Goal: Task Accomplishment & Management: Complete application form

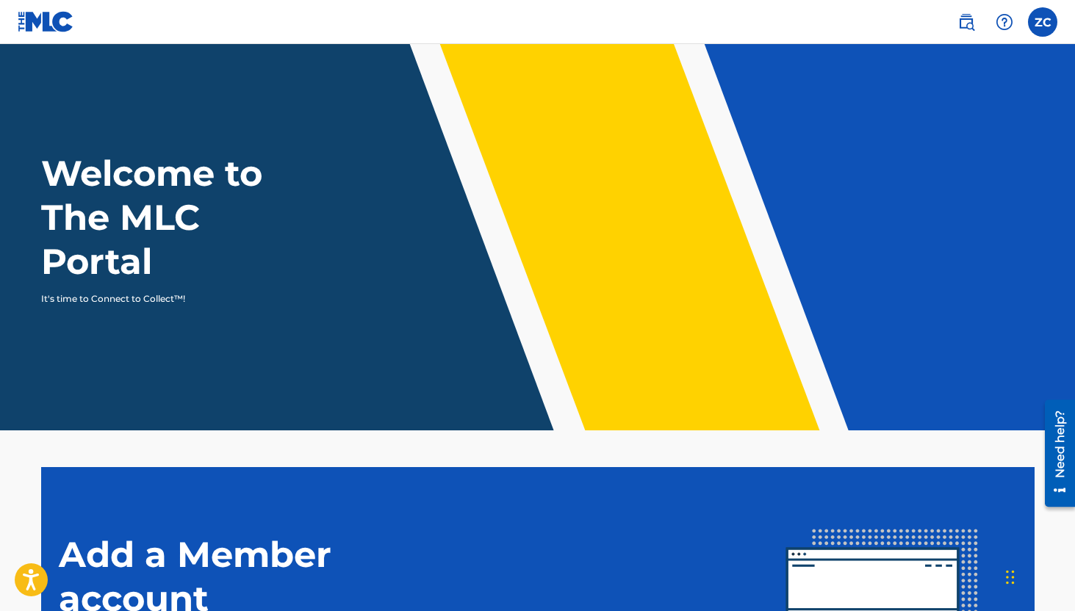
click at [1041, 21] on label at bounding box center [1042, 21] width 29 height 29
click at [1043, 22] on input "ZC [PERSON_NAME] [EMAIL_ADDRESS][DOMAIN_NAME] Notification Preferences Profile …" at bounding box center [1043, 22] width 0 height 0
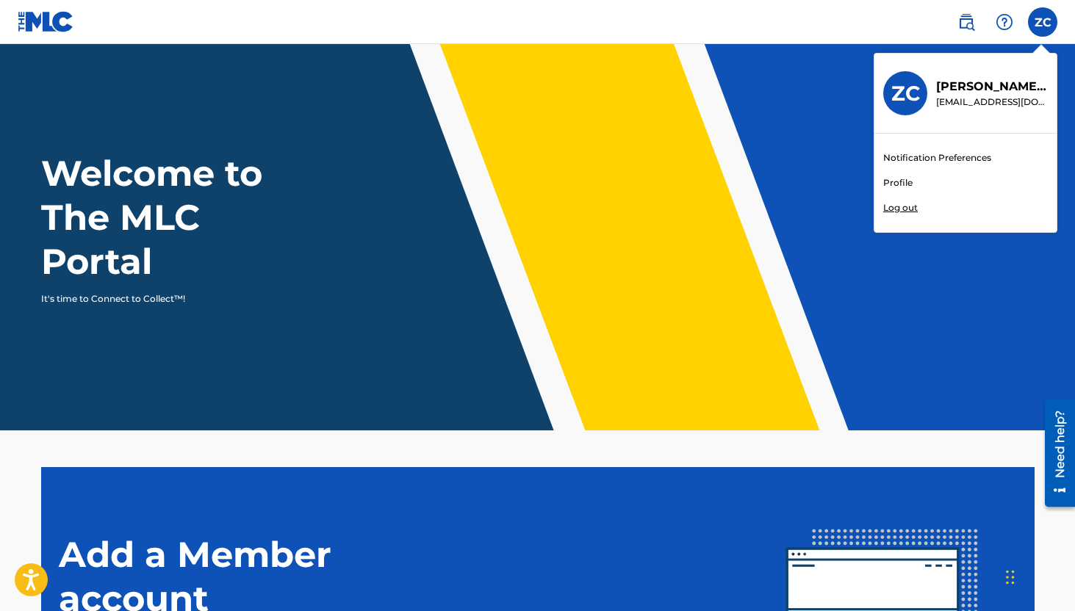
click at [945, 182] on div "Notification Preferences Profile Log out" at bounding box center [965, 183] width 182 height 98
click at [1043, 22] on input "ZC [PERSON_NAME] [EMAIL_ADDRESS][DOMAIN_NAME] Notification Preferences Profile …" at bounding box center [1043, 22] width 0 height 0
click at [906, 184] on link "Profile" at bounding box center [897, 182] width 29 height 13
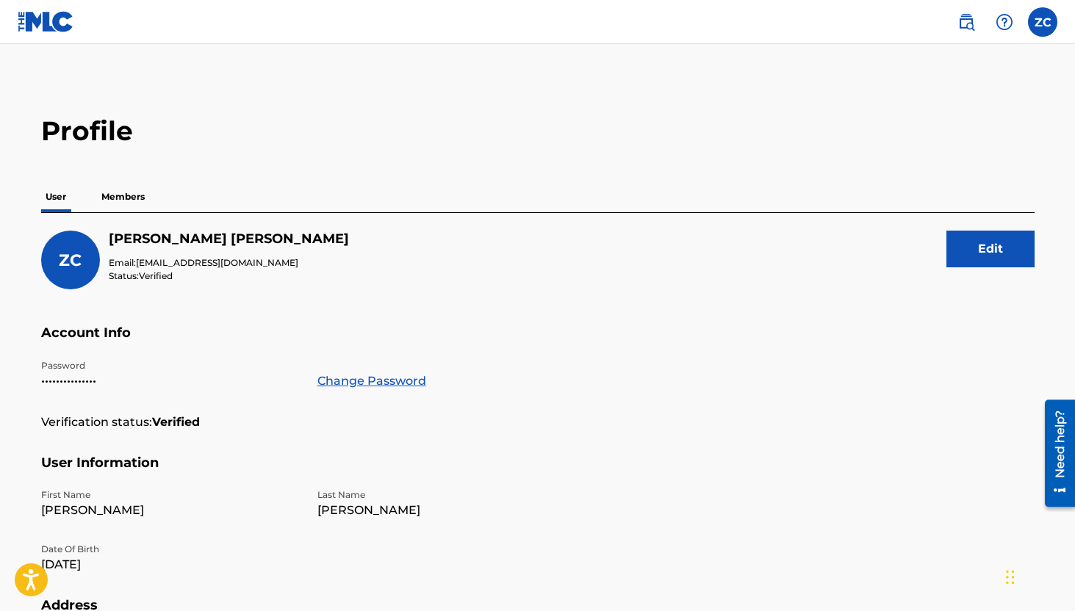
click at [134, 198] on p "Members" at bounding box center [123, 197] width 52 height 31
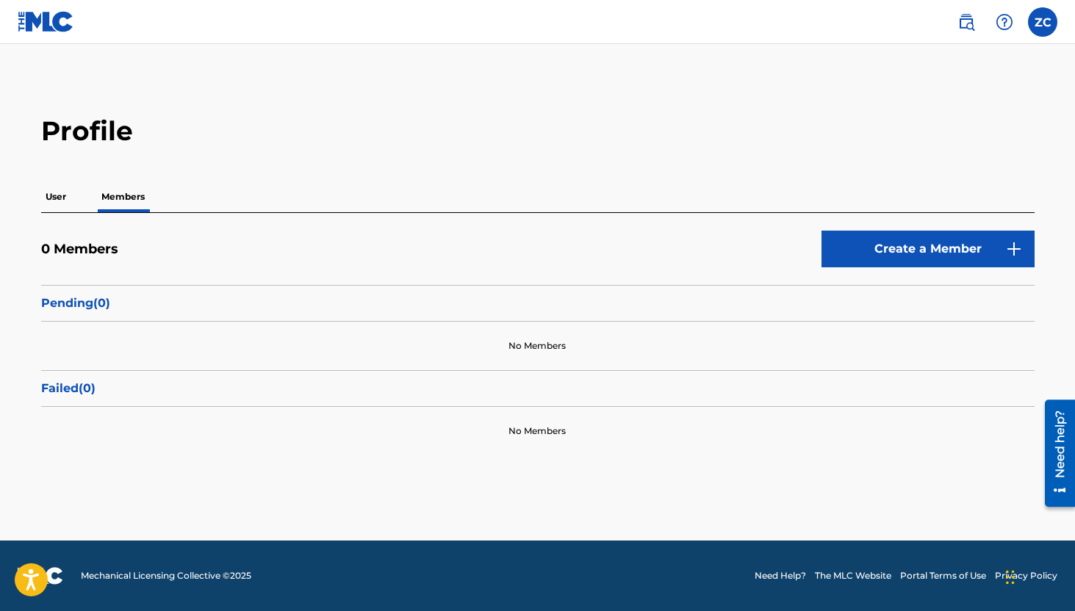
click at [915, 254] on link "Create a Member" at bounding box center [928, 249] width 213 height 37
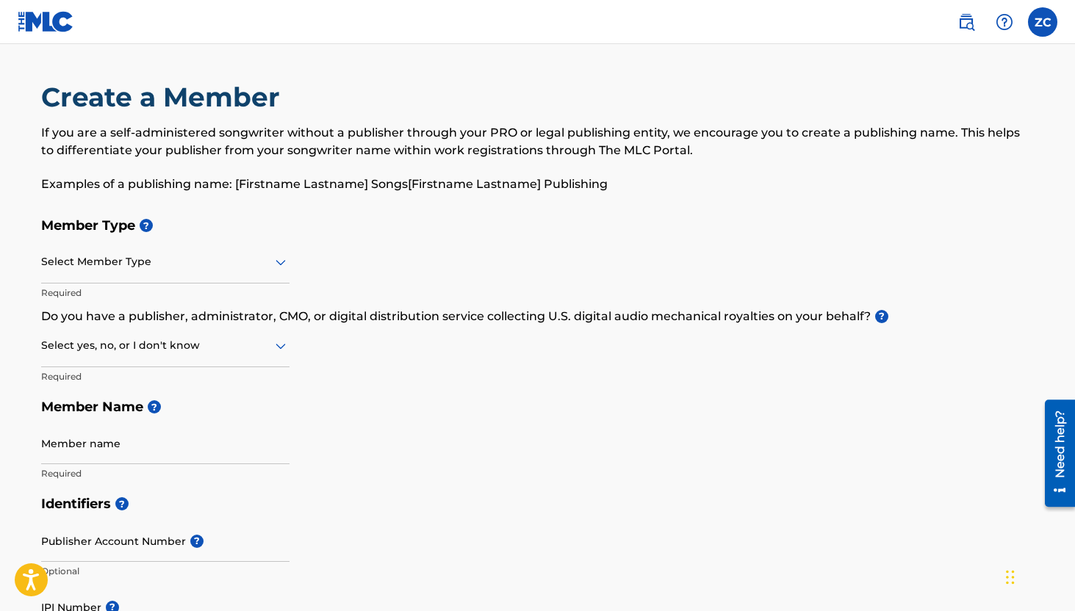
click at [230, 258] on div at bounding box center [165, 262] width 248 height 18
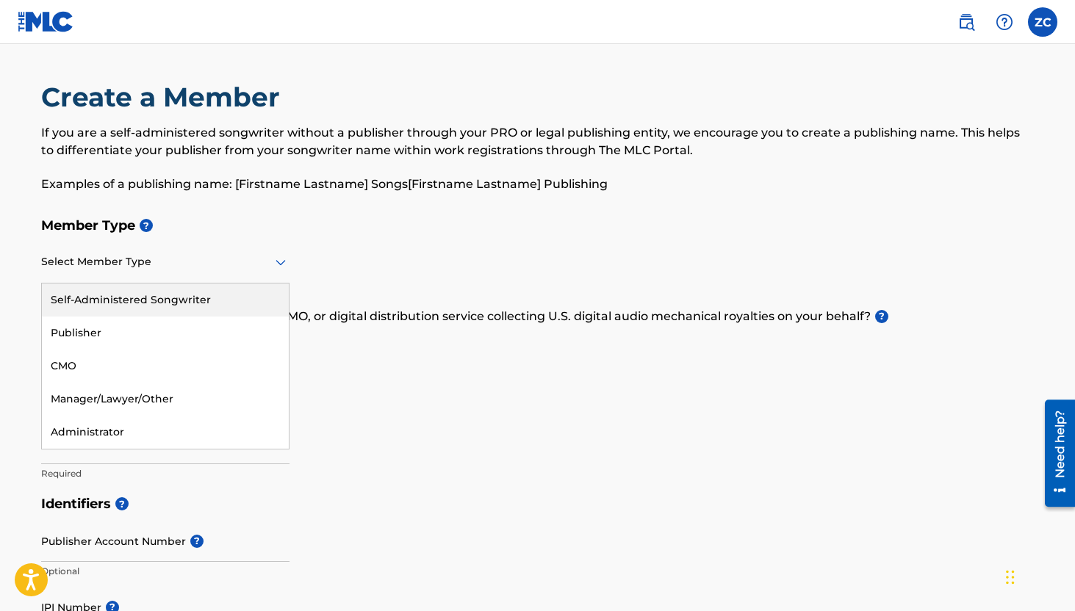
click at [222, 284] on div "Self-Administered Songwriter" at bounding box center [165, 300] width 247 height 33
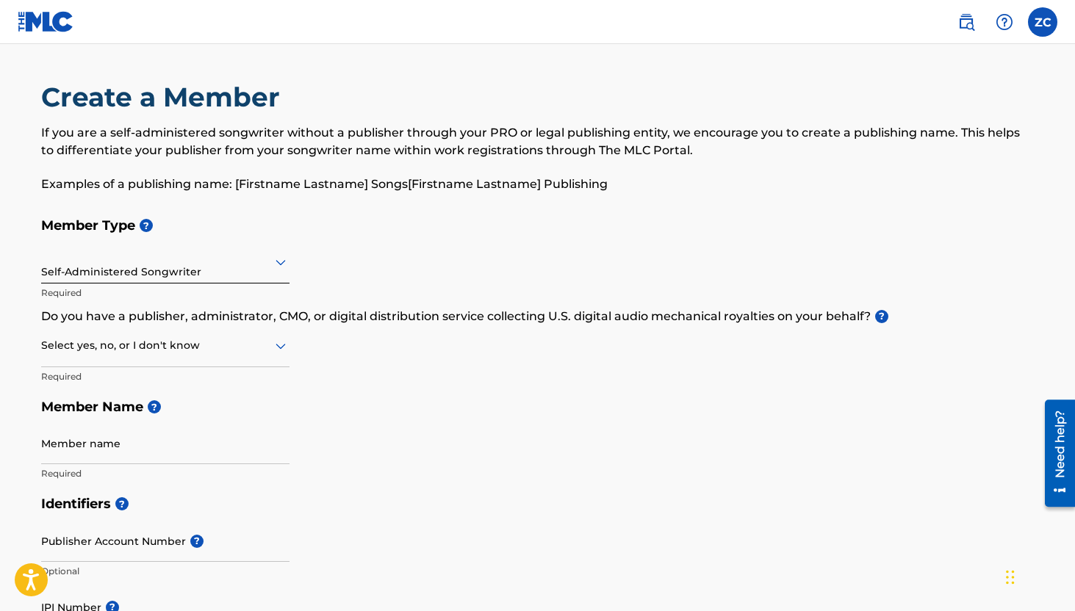
click at [218, 345] on div at bounding box center [165, 346] width 248 height 18
click at [215, 414] on div "No" at bounding box center [165, 416] width 247 height 33
click at [210, 442] on input "Member name" at bounding box center [165, 444] width 248 height 42
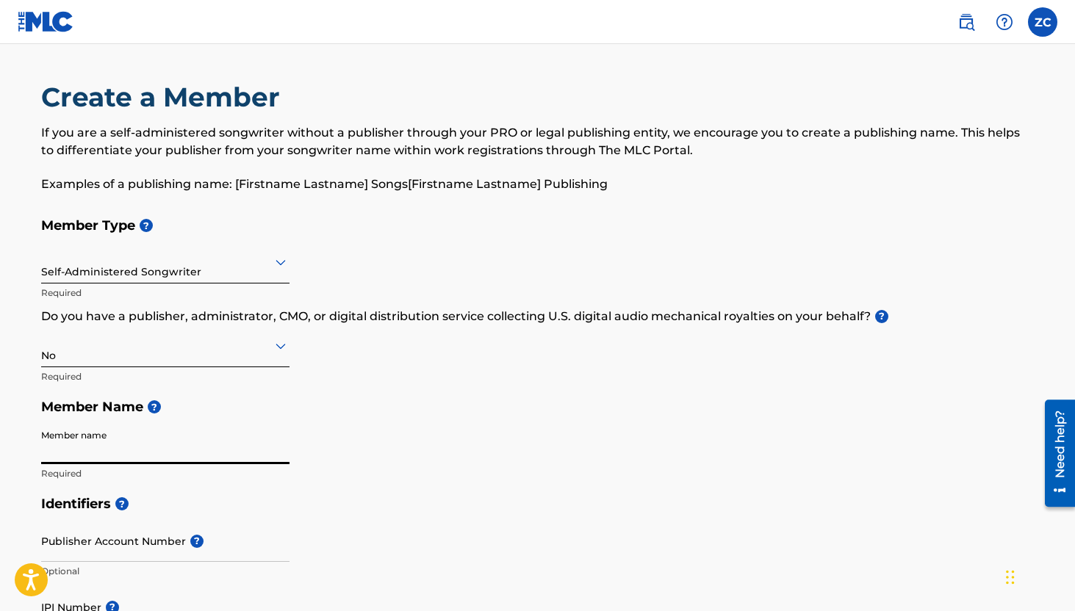
type input "[PERSON_NAME]"
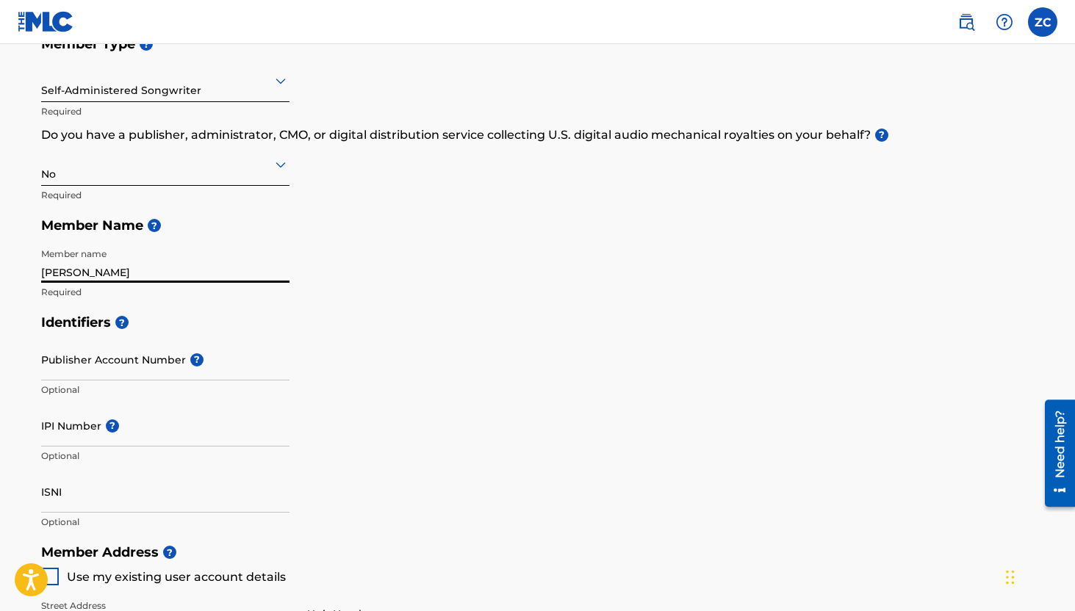
scroll to position [184, 0]
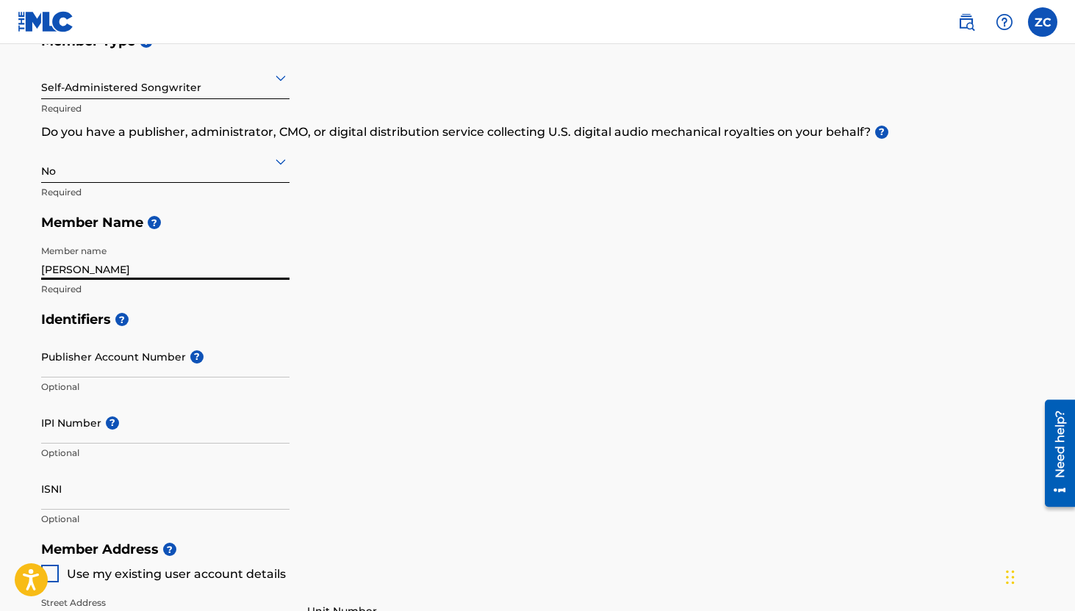
click at [173, 355] on div "Publisher Account Number ? Optional" at bounding box center [165, 369] width 248 height 66
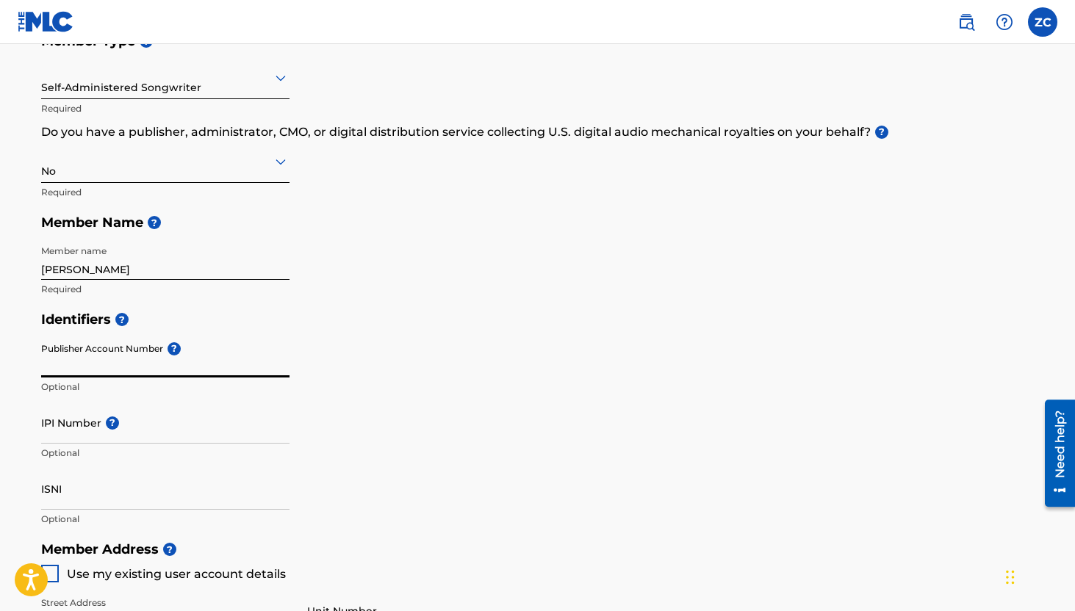
click at [151, 351] on input "Publisher Account Number ?" at bounding box center [165, 357] width 248 height 42
click at [158, 432] on input "IPI Number ?" at bounding box center [165, 423] width 248 height 42
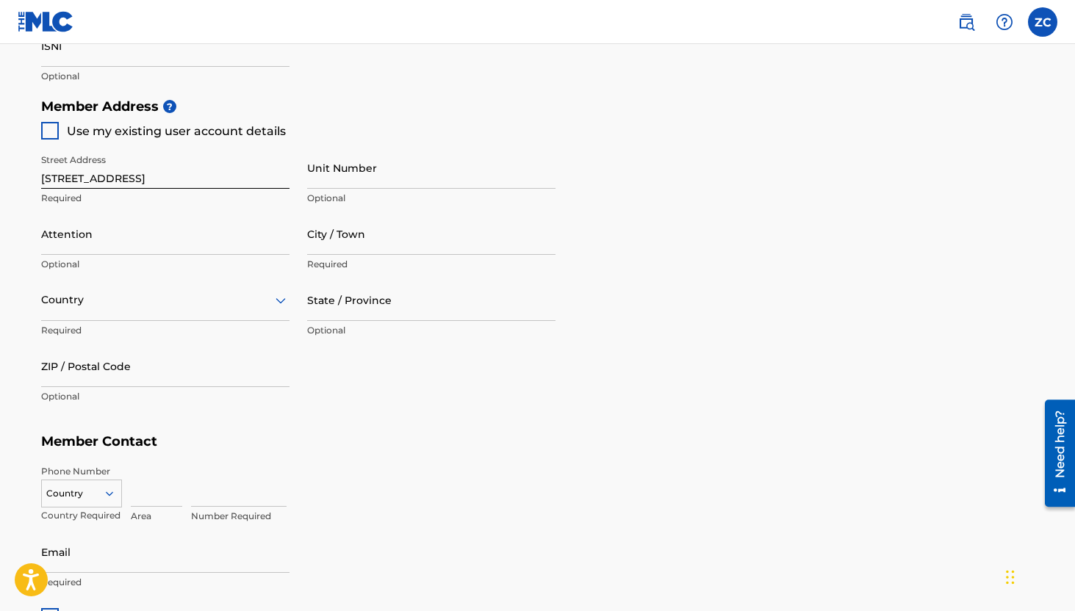
scroll to position [627, 0]
drag, startPoint x: 157, startPoint y: 180, endPoint x: 0, endPoint y: 176, distance: 156.6
click at [0, 176] on main "Create a Member If you are a self-administered songwriter without a publisher t…" at bounding box center [537, 77] width 1075 height 1320
type input "[STREET_ADDRESS]"
click at [367, 170] on input "Unit Number" at bounding box center [431, 169] width 248 height 42
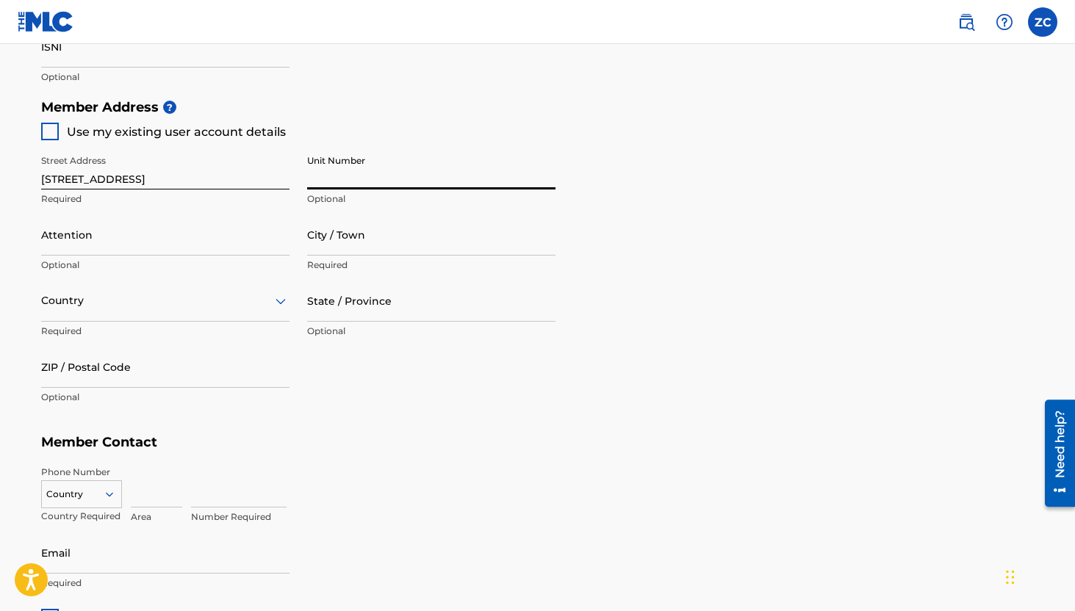
click at [172, 244] on input "Attention" at bounding box center [165, 235] width 248 height 42
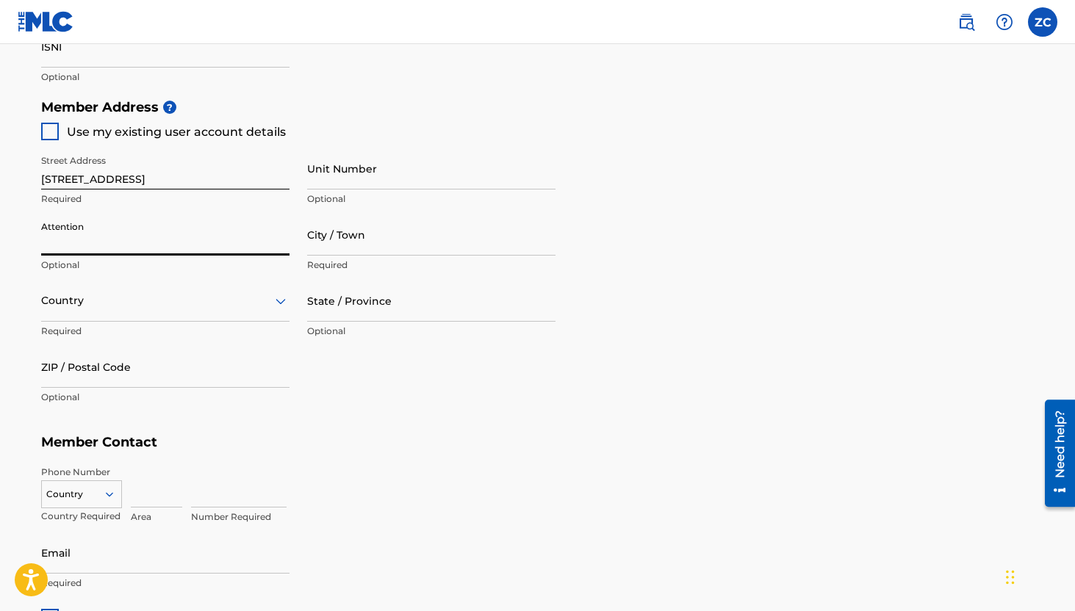
click at [344, 234] on input "City / Town" at bounding box center [431, 235] width 248 height 42
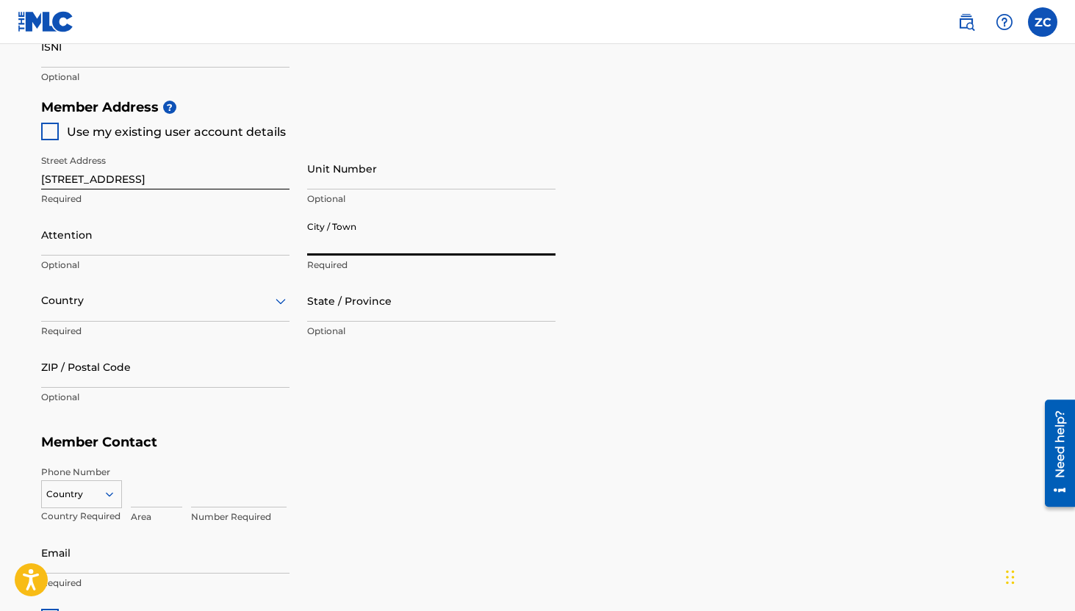
type input "[GEOGRAPHIC_DATA]"
type input "[PERSON_NAME]"
type input "[GEOGRAPHIC_DATA]"
type input "[US_STATE]"
type input "80218"
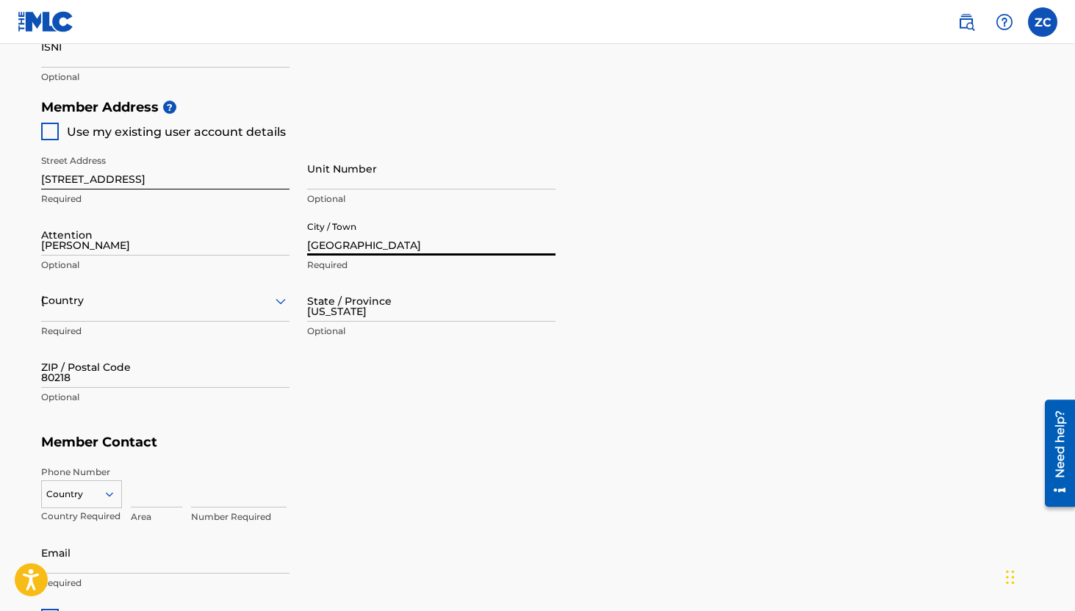
type input "1"
type input "860"
type input "9993213"
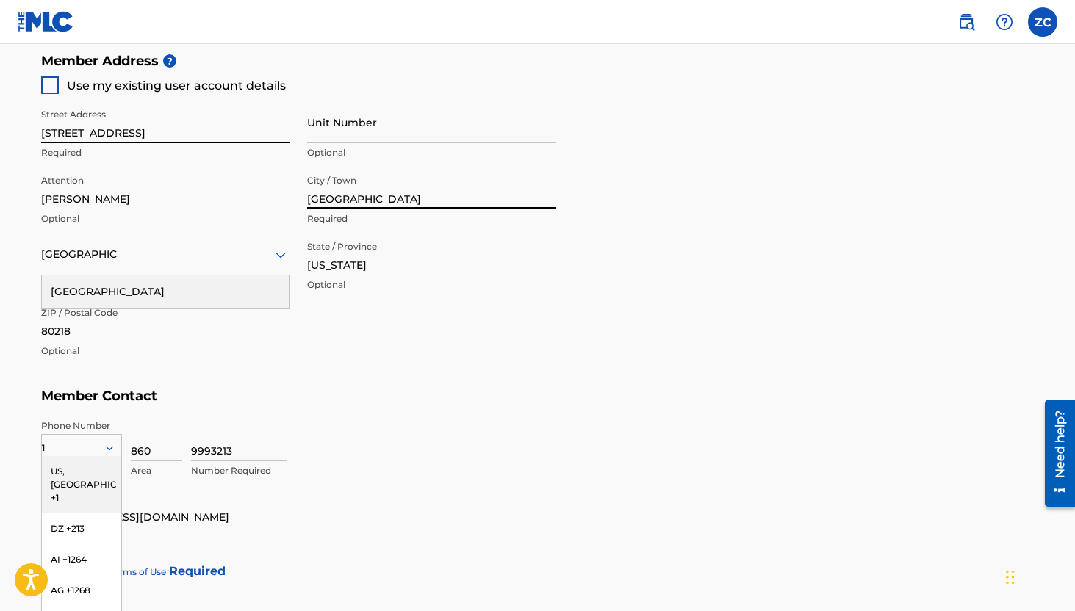
scroll to position [822, 0]
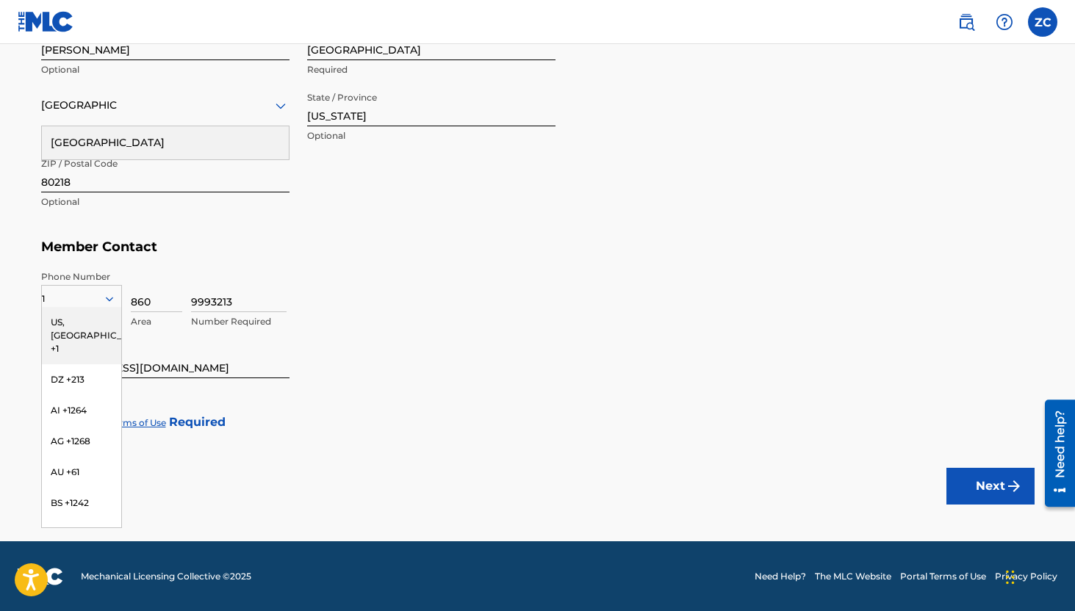
click at [98, 312] on div "US, [GEOGRAPHIC_DATA] +1" at bounding box center [81, 335] width 79 height 57
click at [49, 419] on div at bounding box center [50, 423] width 18 height 18
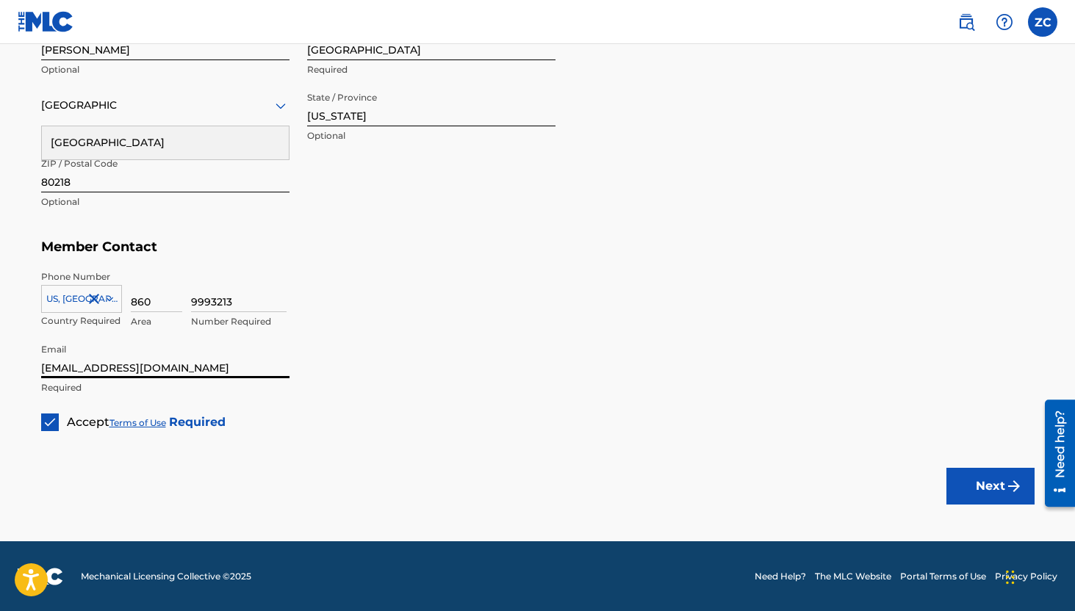
drag, startPoint x: 151, startPoint y: 374, endPoint x: 79, endPoint y: 367, distance: 72.3
click at [79, 367] on input "[EMAIL_ADDRESS][DOMAIN_NAME]" at bounding box center [165, 358] width 248 height 42
type input "[EMAIL_ADDRESS][DOMAIN_NAME]"
click at [996, 492] on button "Next" at bounding box center [990, 486] width 88 height 37
click at [1012, 486] on img "submit" at bounding box center [1014, 487] width 18 height 18
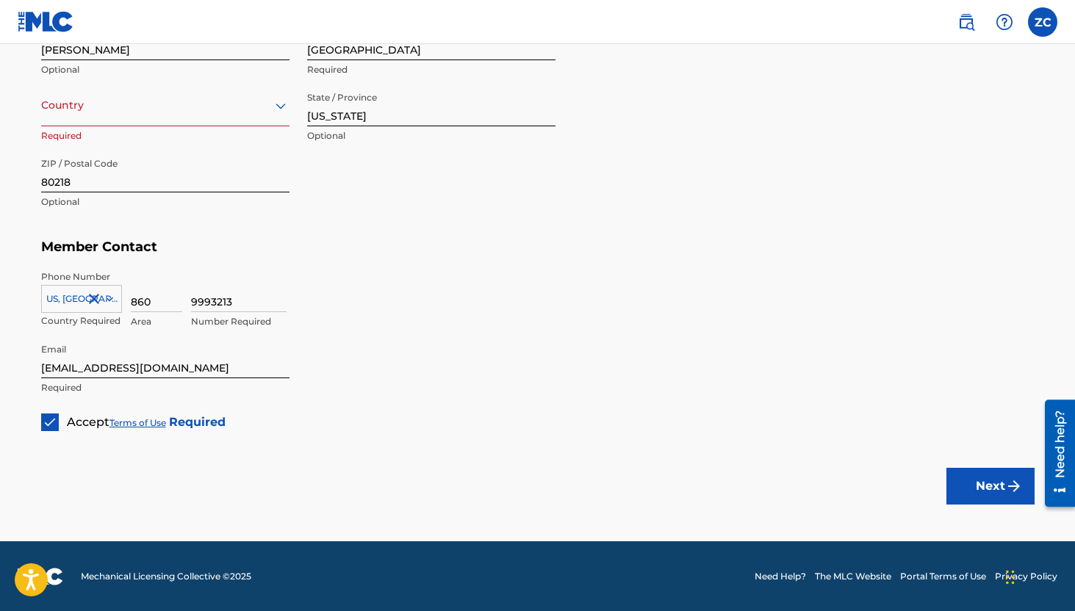
click at [218, 111] on div at bounding box center [165, 105] width 248 height 18
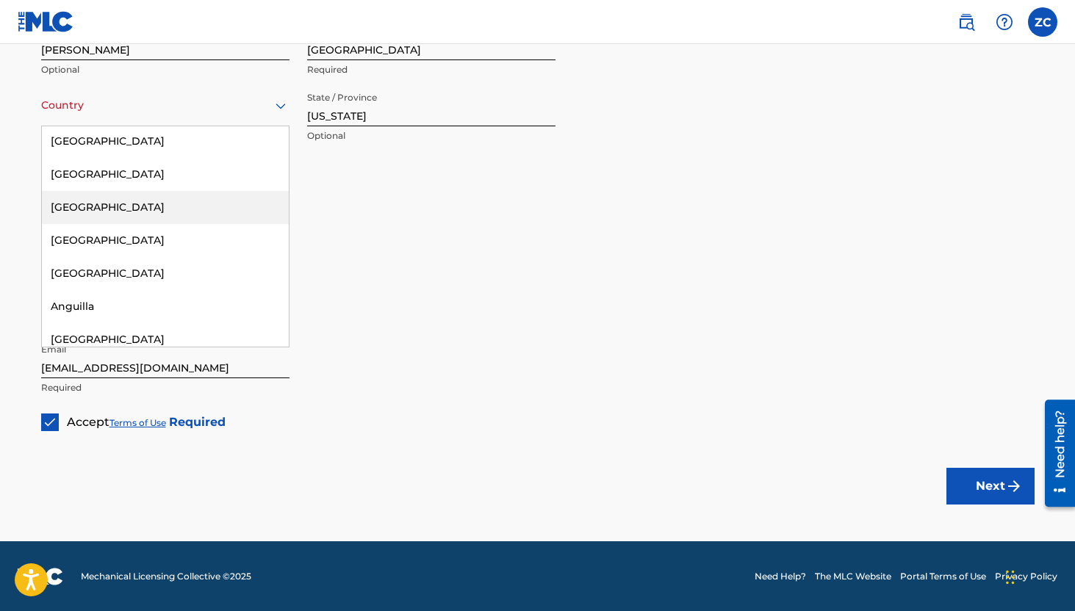
scroll to position [0, 0]
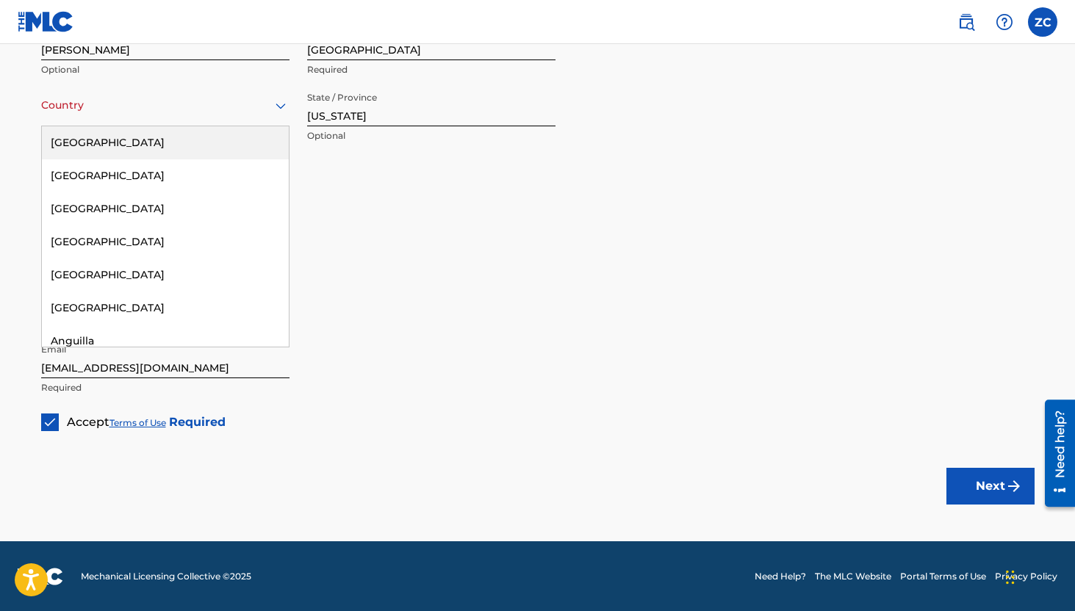
click at [208, 150] on div "[GEOGRAPHIC_DATA]" at bounding box center [165, 142] width 247 height 33
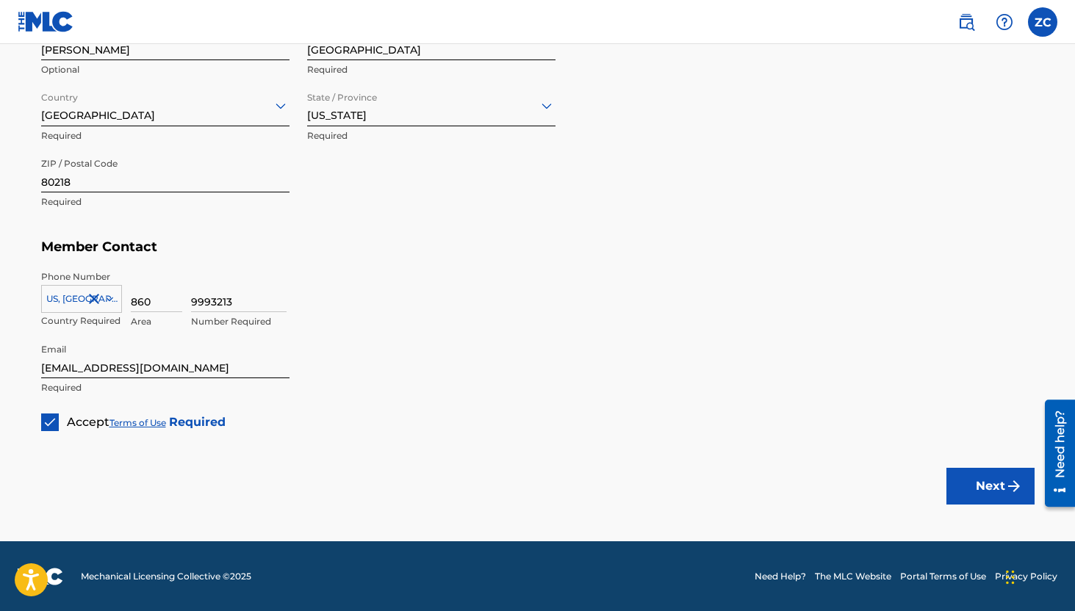
click at [1005, 478] on img "submit" at bounding box center [1014, 487] width 18 height 18
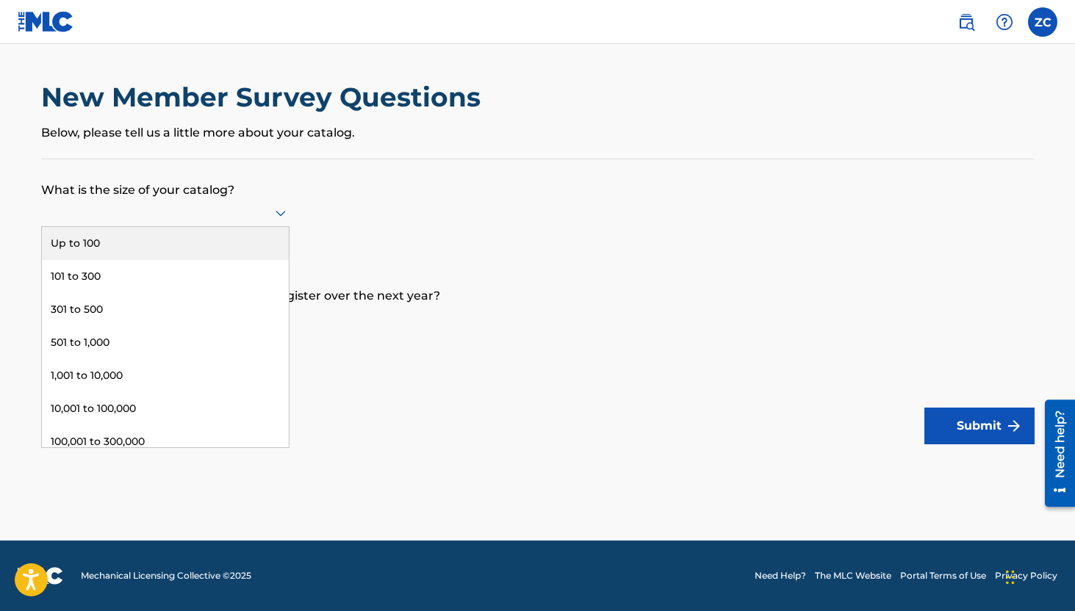
click at [227, 212] on div at bounding box center [165, 213] width 248 height 18
click at [213, 241] on div "Up to 100" at bounding box center [165, 243] width 247 height 33
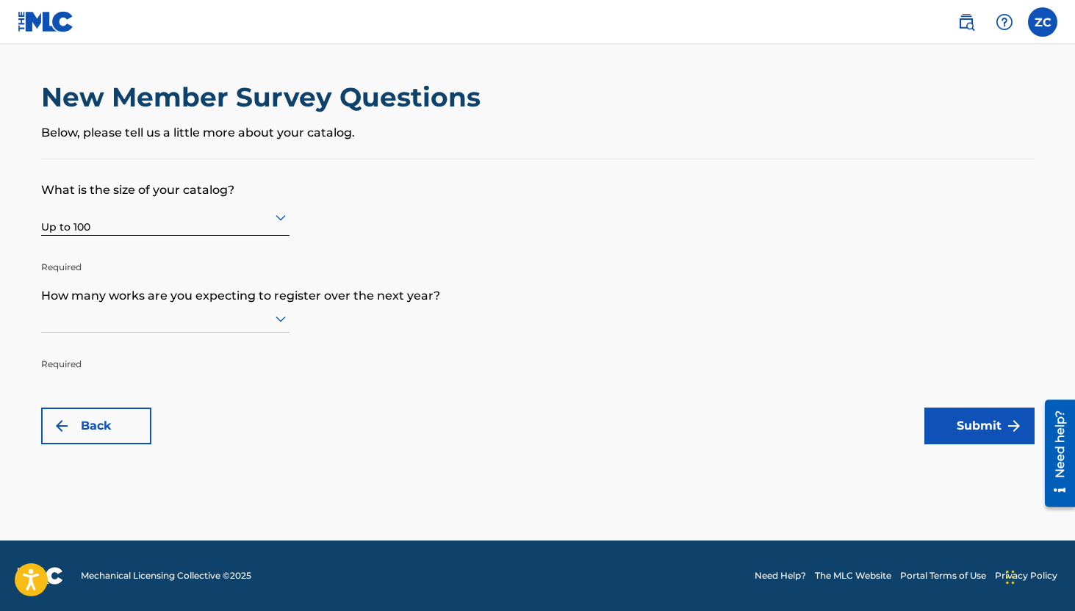
click at [245, 316] on div at bounding box center [165, 318] width 248 height 18
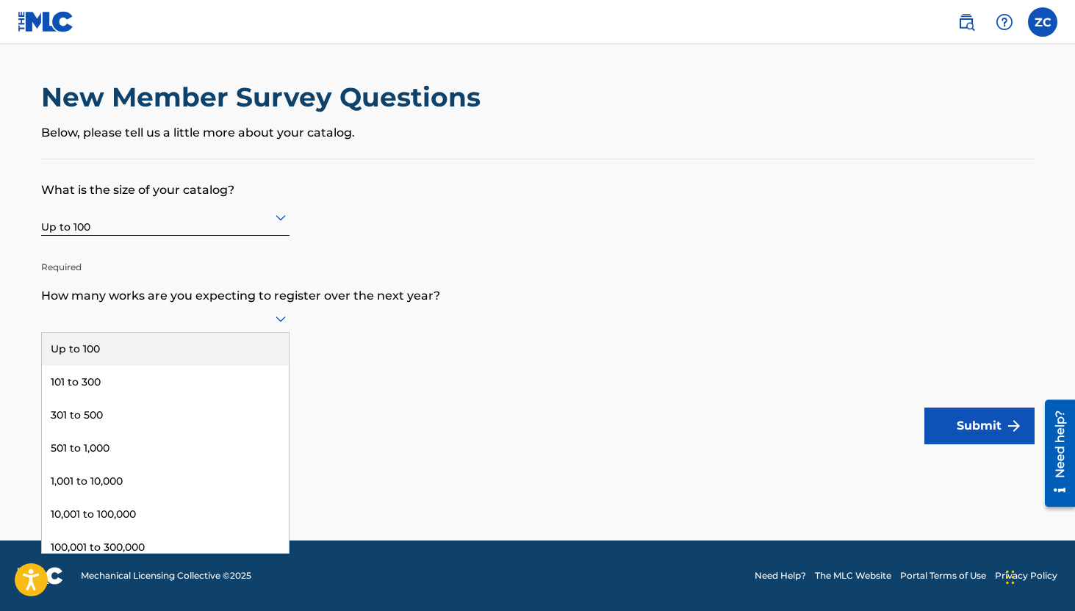
click at [242, 348] on div "Up to 100" at bounding box center [165, 349] width 247 height 33
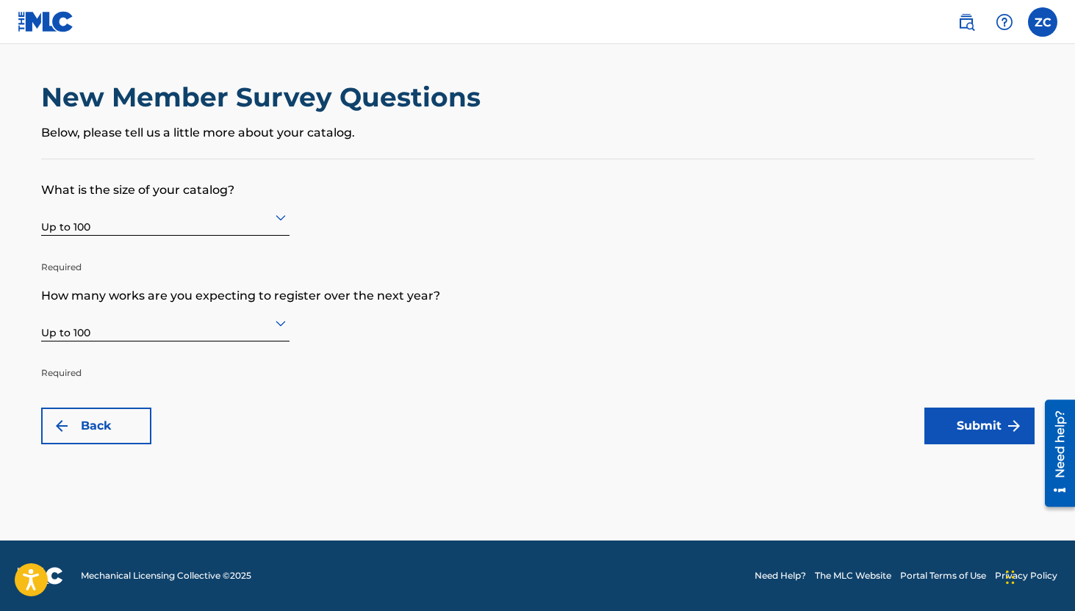
click at [991, 435] on button "Submit" at bounding box center [979, 426] width 110 height 37
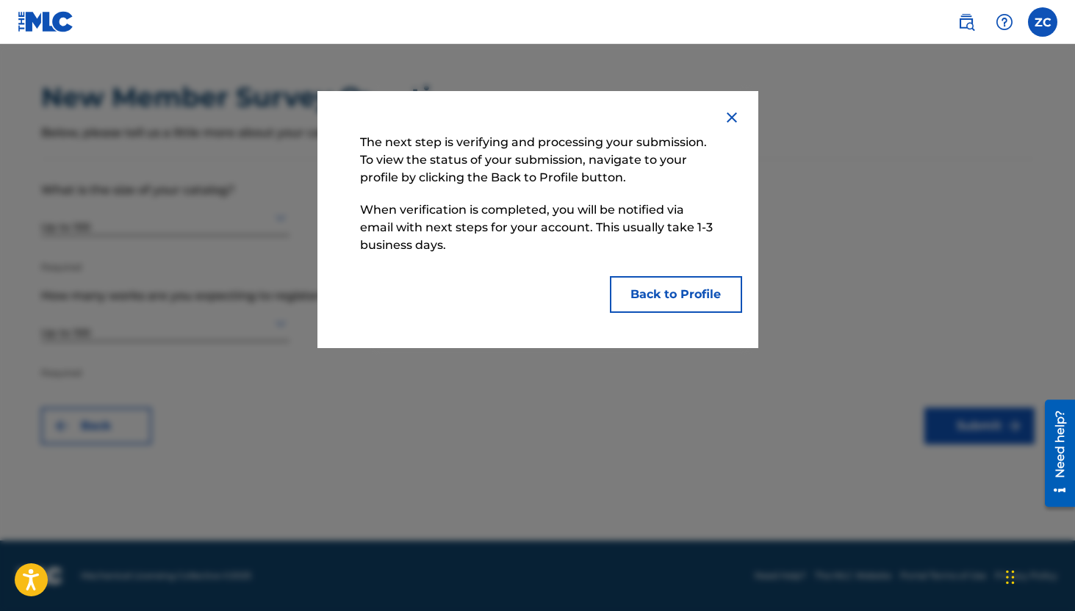
click at [693, 299] on button "Back to Profile" at bounding box center [676, 294] width 132 height 37
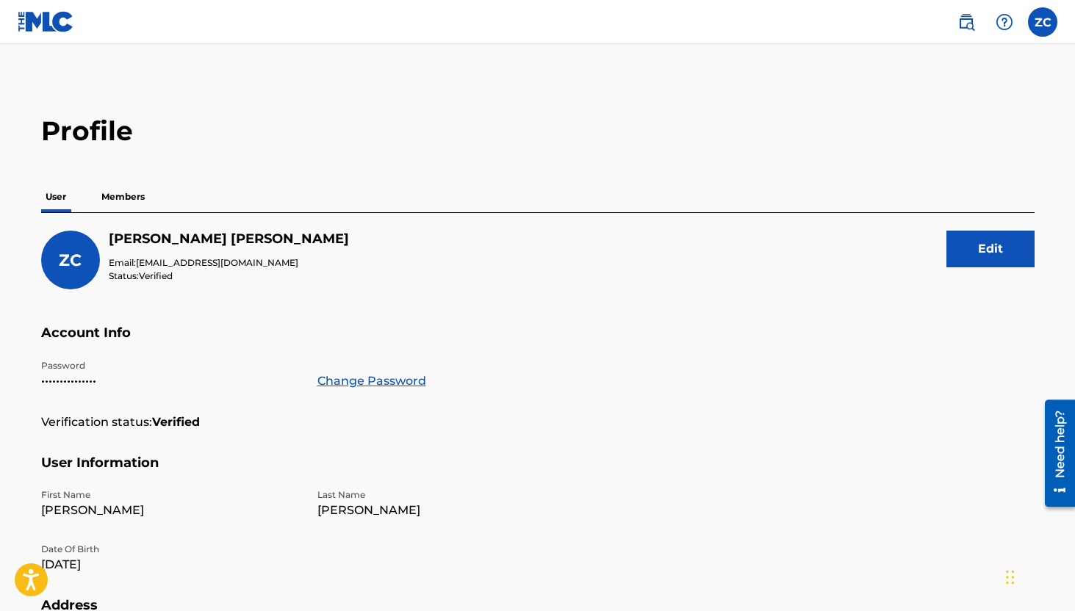
click at [992, 237] on button "Edit" at bounding box center [990, 249] width 88 height 37
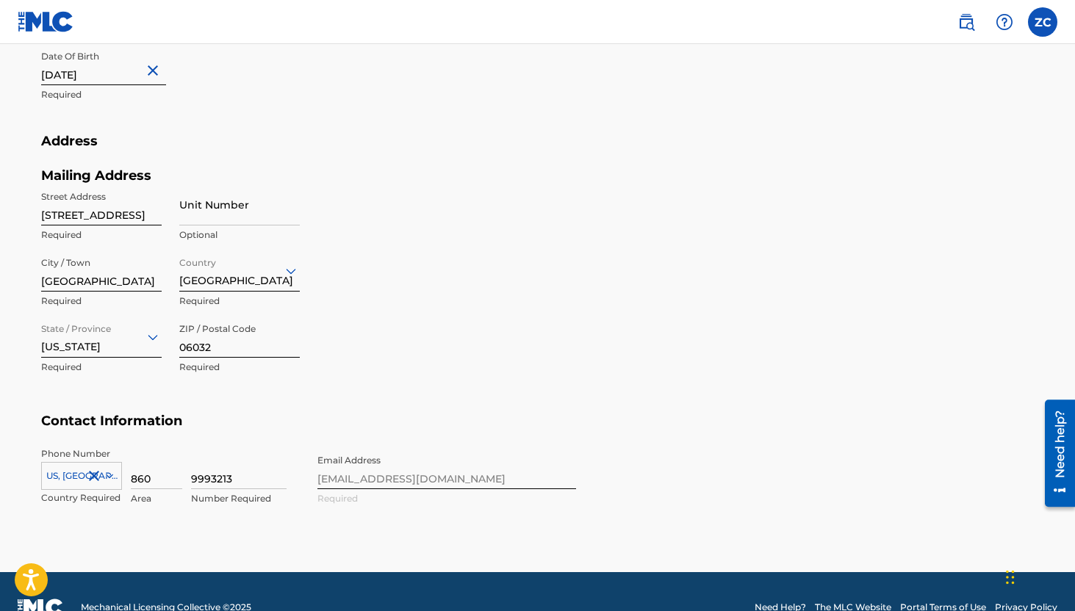
scroll to position [514, 0]
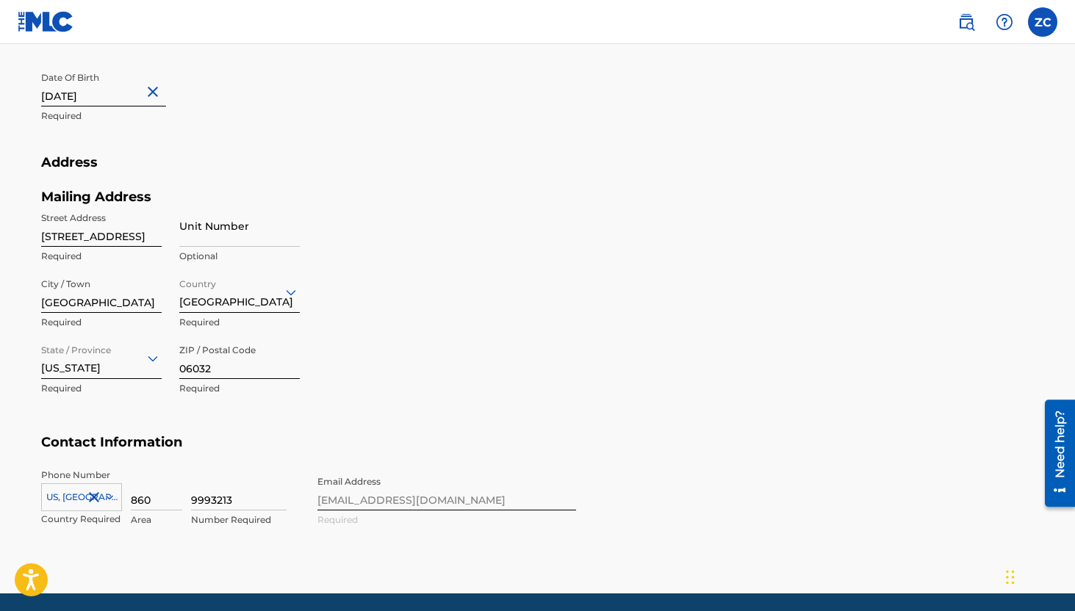
click at [145, 223] on input "[STREET_ADDRESS]" at bounding box center [101, 226] width 121 height 42
click at [144, 237] on input "[STREET_ADDRESS]" at bounding box center [101, 226] width 121 height 42
drag, startPoint x: 146, startPoint y: 237, endPoint x: 0, endPoint y: 229, distance: 145.8
click at [0, 229] on main "Profile User Members ZC [PERSON_NAME] Email: [EMAIL_ADDRESS][DOMAIN_NAME] Statu…" at bounding box center [537, 61] width 1075 height 1063
type input "[STREET_ADDRESS]"
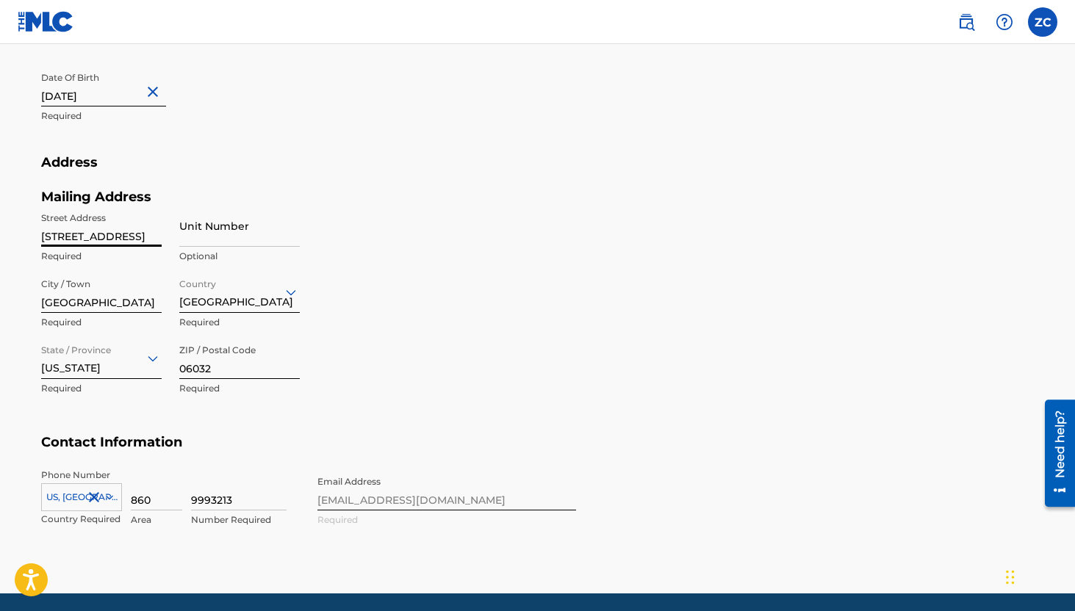
type input "[GEOGRAPHIC_DATA]"
type input "[US_STATE]"
type input "1"
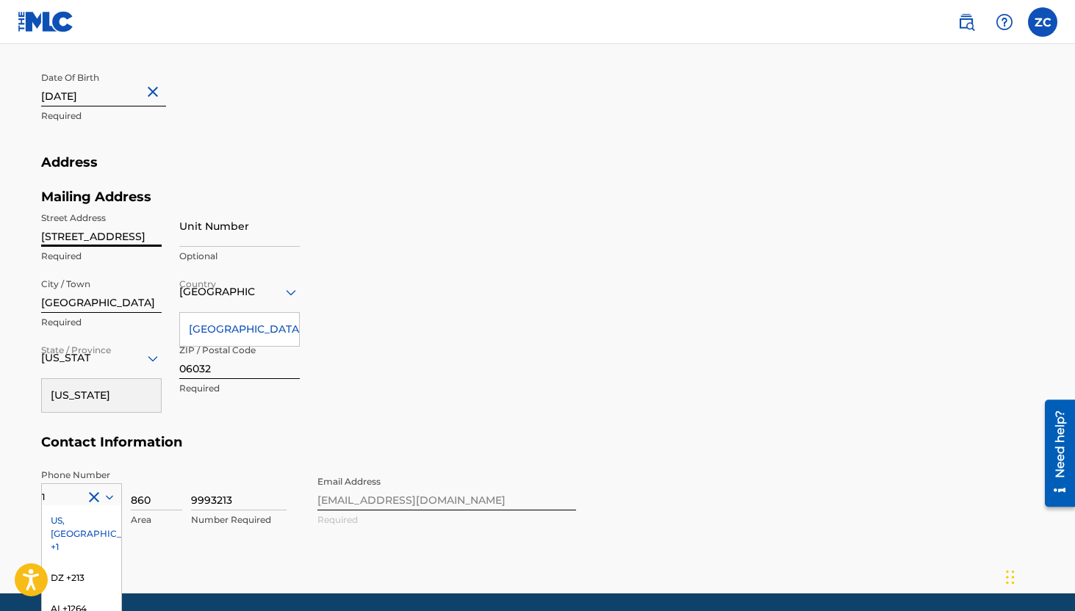
scroll to position [628, 0]
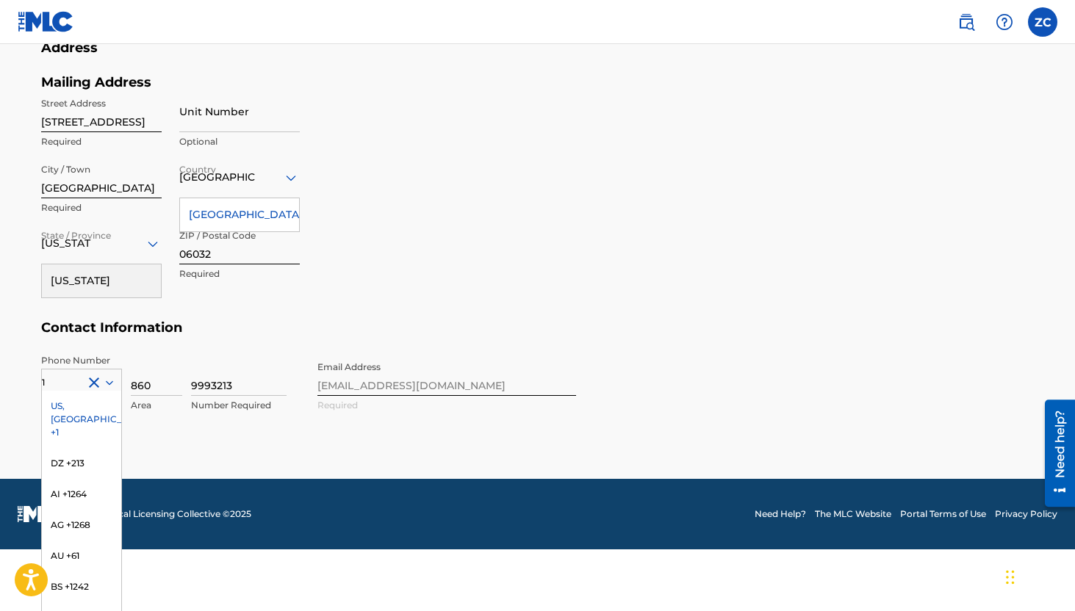
click at [206, 218] on div "[GEOGRAPHIC_DATA]" at bounding box center [239, 214] width 119 height 33
click at [69, 406] on div "US, [GEOGRAPHIC_DATA] +1" at bounding box center [81, 419] width 79 height 57
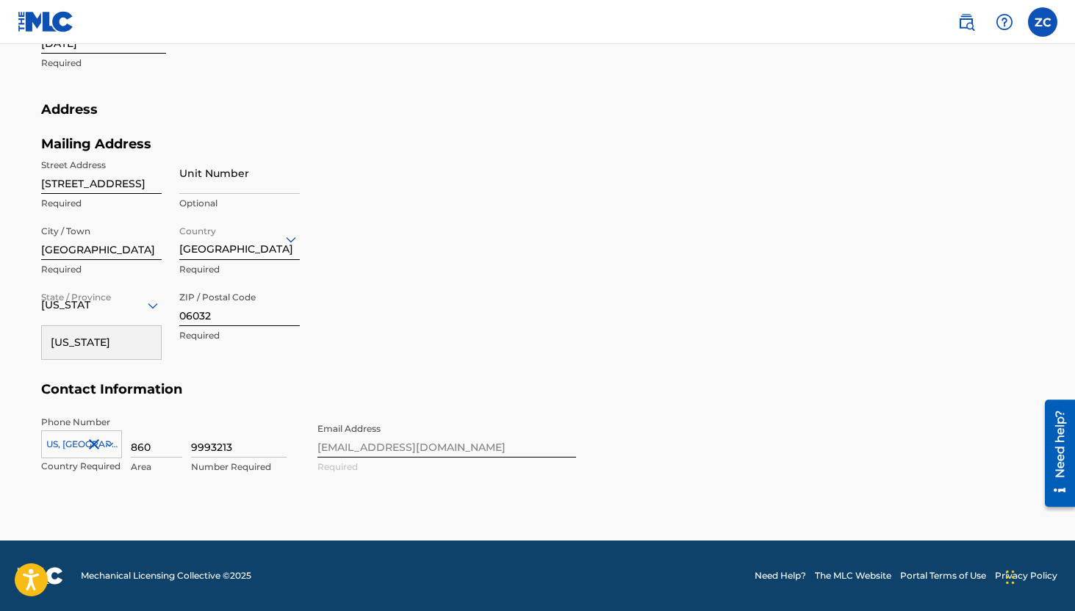
scroll to position [566, 0]
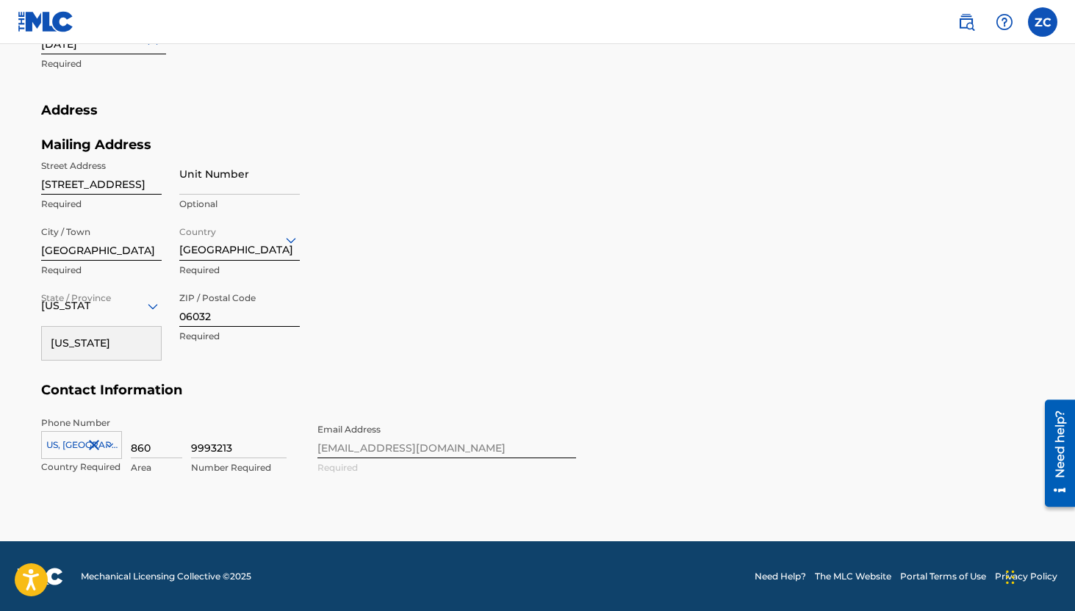
click at [417, 443] on div "Phone Number option [GEOGRAPHIC_DATA], [GEOGRAPHIC_DATA] +1, selected. [GEOGRAP…" at bounding box center [308, 462] width 535 height 90
click at [348, 463] on div "Phone Number [GEOGRAPHIC_DATA], [GEOGRAPHIC_DATA] +1 Country Required 860 Area …" at bounding box center [308, 462] width 535 height 90
click at [362, 428] on div "Phone Number [GEOGRAPHIC_DATA], [GEOGRAPHIC_DATA] +1 Country Required 860 Area …" at bounding box center [308, 462] width 535 height 90
click at [221, 312] on input "06032" at bounding box center [239, 306] width 121 height 42
drag, startPoint x: 243, startPoint y: 318, endPoint x: 146, endPoint y: 318, distance: 97.0
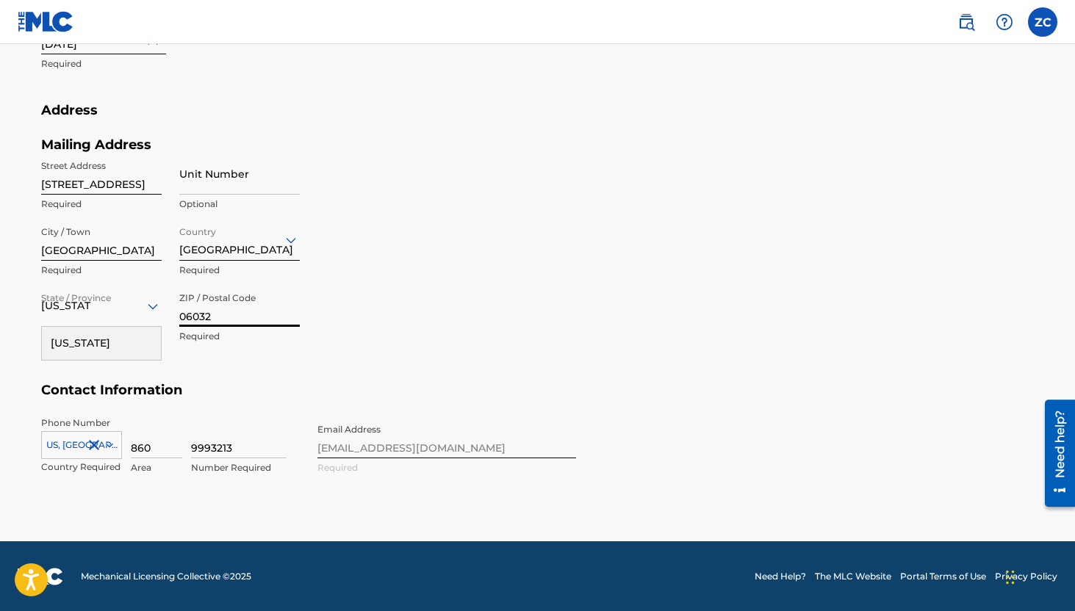
click at [146, 318] on div "Street Address [STREET_ADDRESS][GEOGRAPHIC_DATA] Unit Number Optional City / [G…" at bounding box center [170, 252] width 259 height 198
type input "80218"
type input "[GEOGRAPHIC_DATA]"
type input "1"
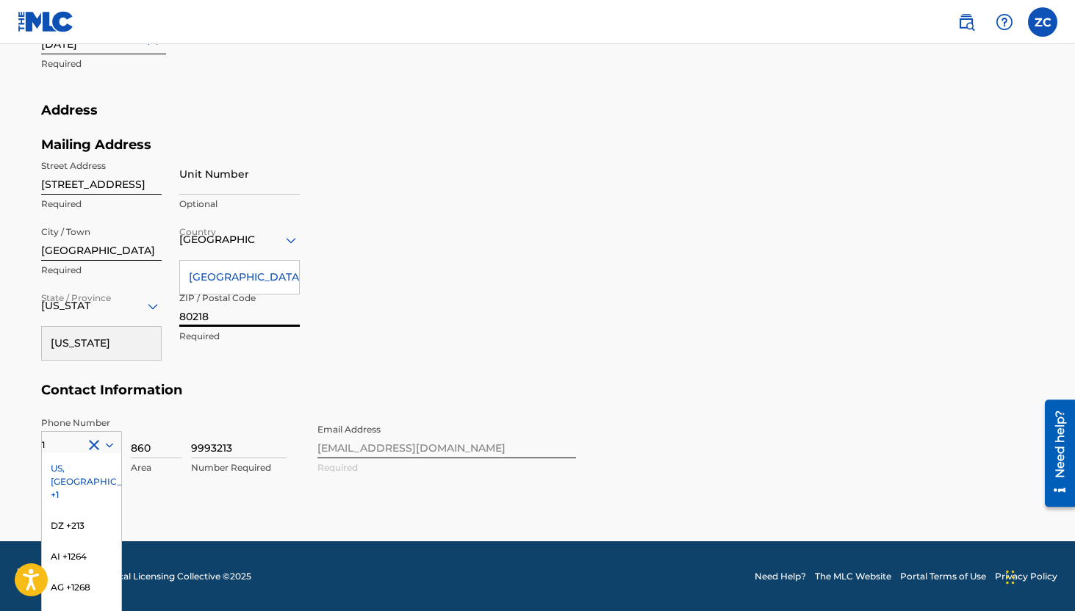
scroll to position [628, 0]
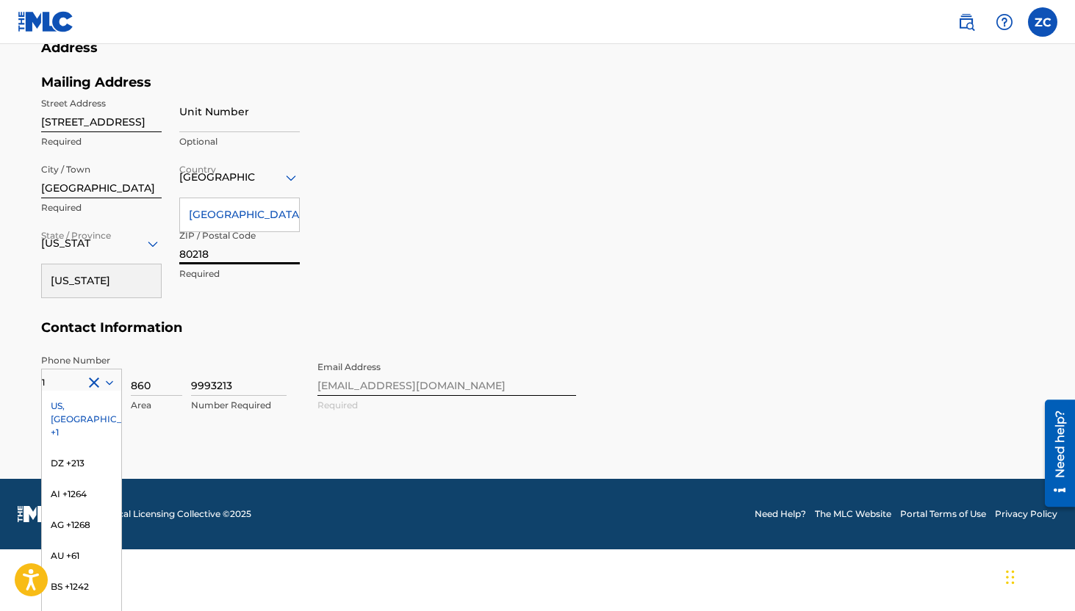
type input "80218"
click at [65, 408] on div "US, [GEOGRAPHIC_DATA] +1" at bounding box center [81, 419] width 79 height 57
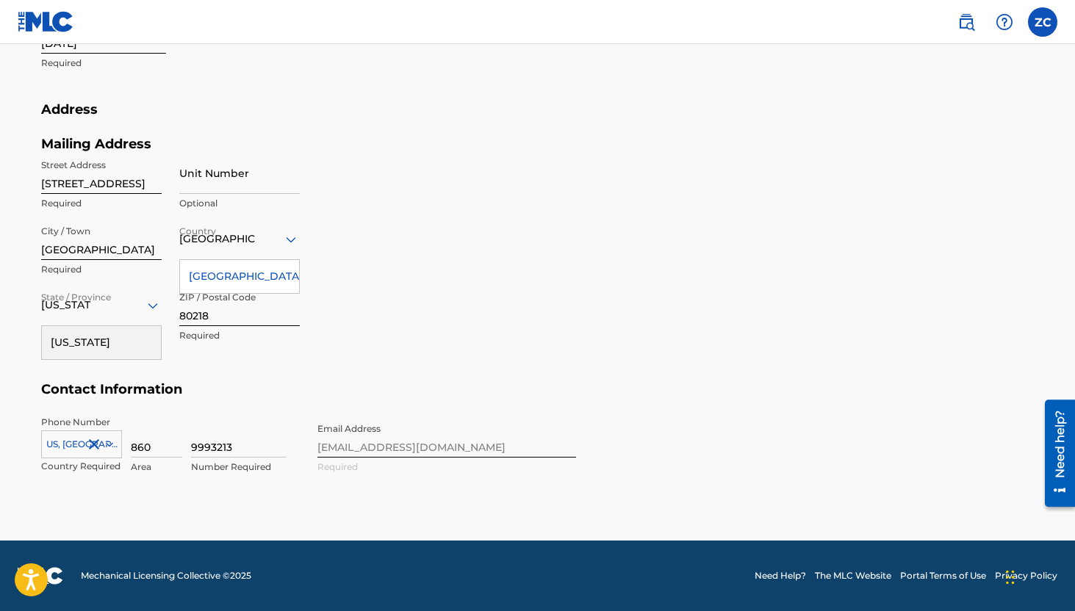
scroll to position [566, 0]
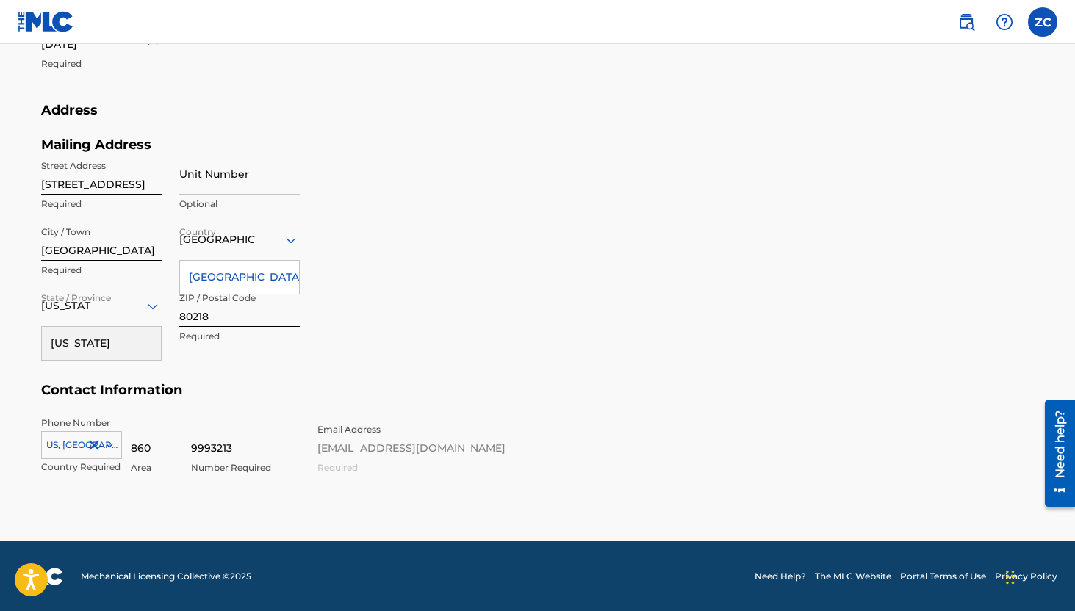
click at [397, 448] on div "Phone Number option [GEOGRAPHIC_DATA], [GEOGRAPHIC_DATA] +1, selected. [GEOGRAP…" at bounding box center [308, 462] width 535 height 90
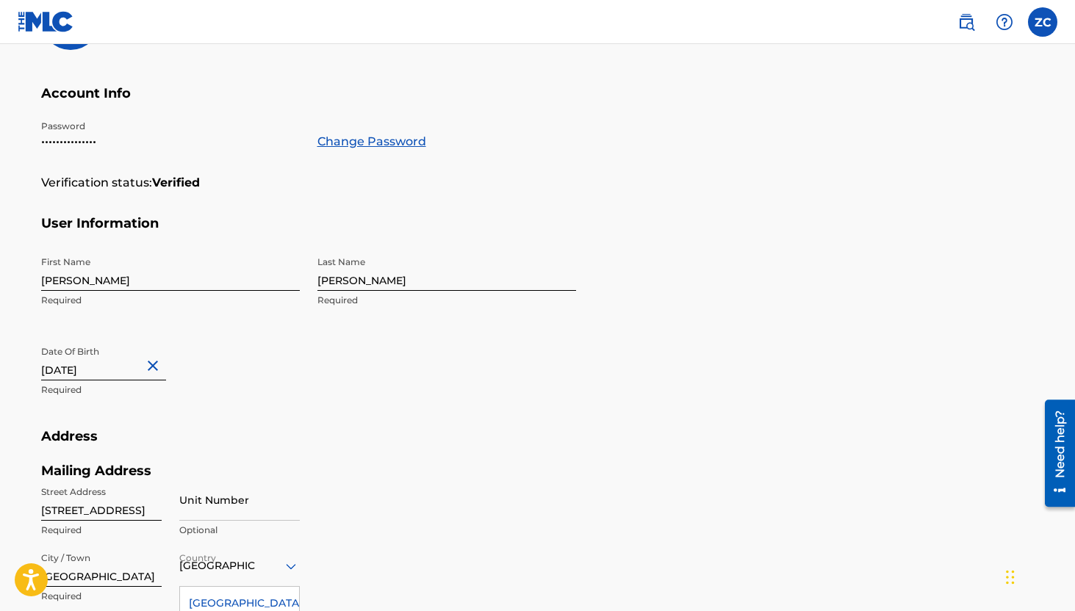
scroll to position [0, 0]
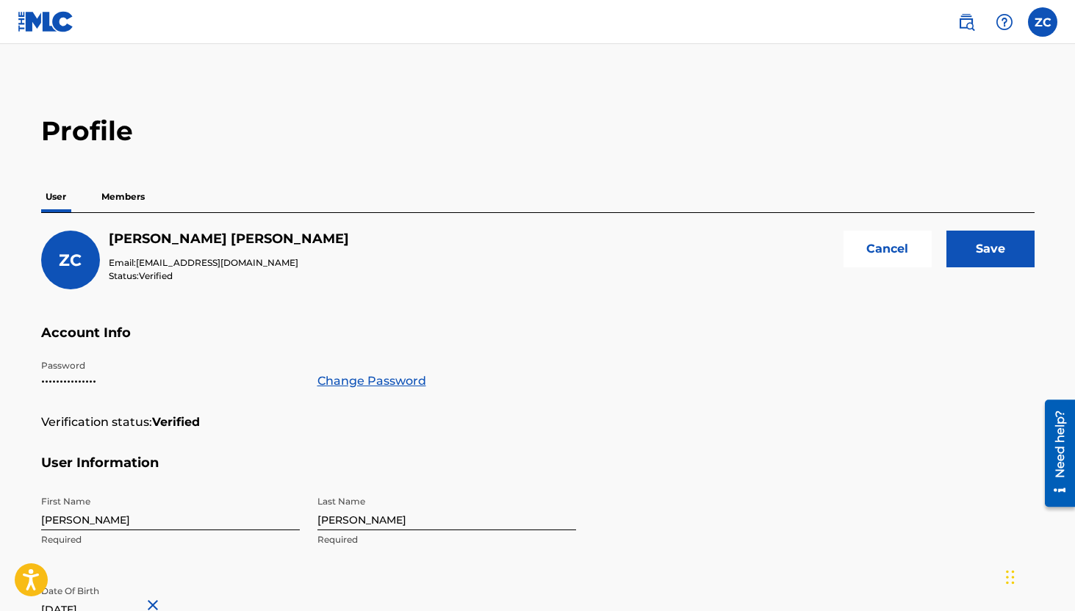
click at [1009, 259] on input "Save" at bounding box center [990, 249] width 88 height 37
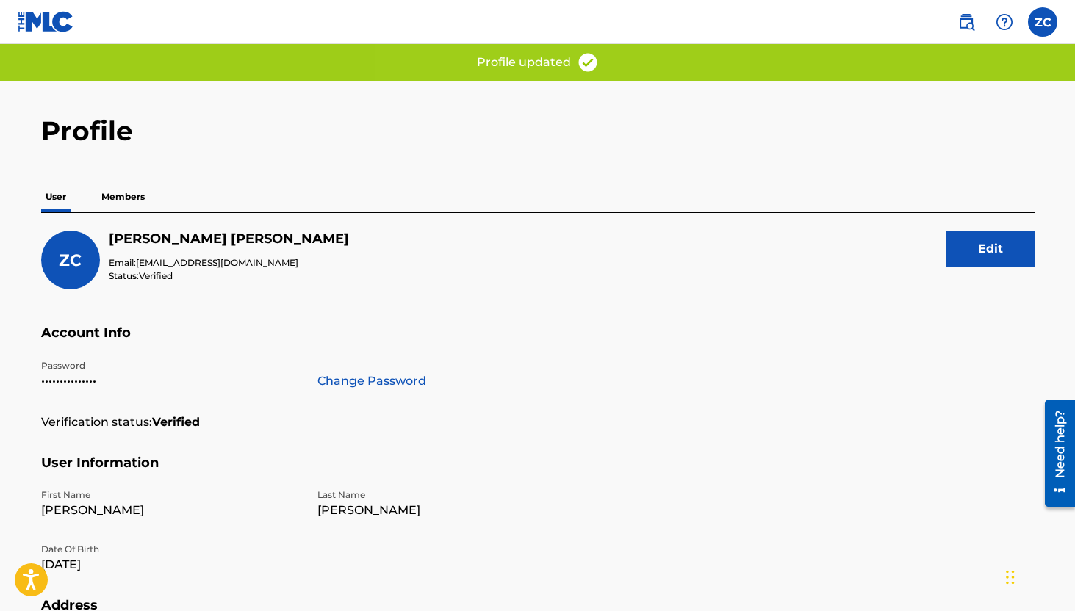
click at [164, 265] on span "[EMAIL_ADDRESS][DOMAIN_NAME]" at bounding box center [217, 262] width 162 height 11
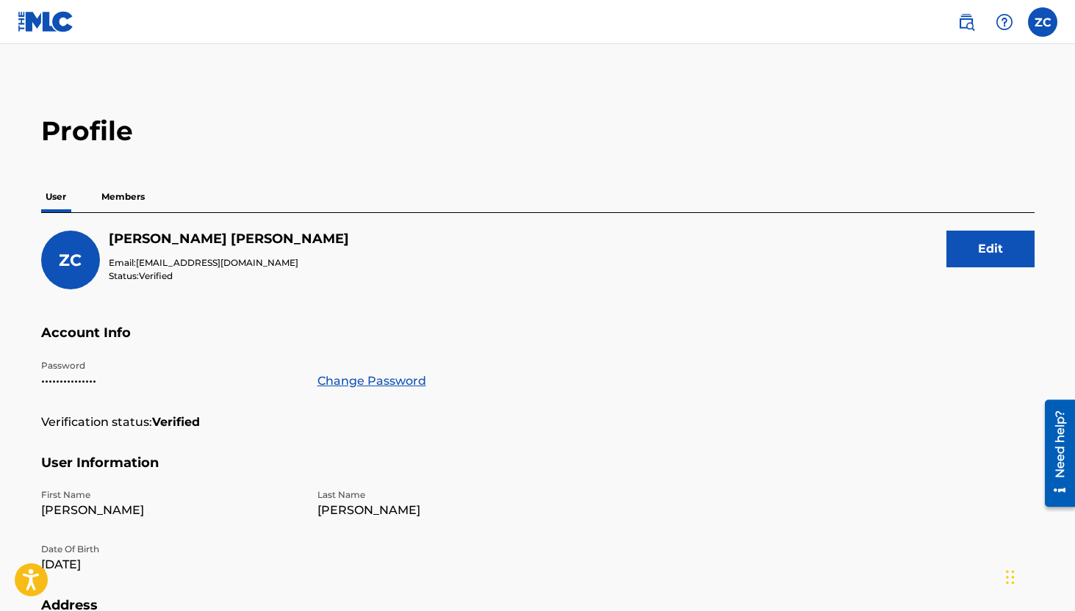
click at [127, 195] on p "Members" at bounding box center [123, 197] width 52 height 31
